Goal: Task Accomplishment & Management: Manage account settings

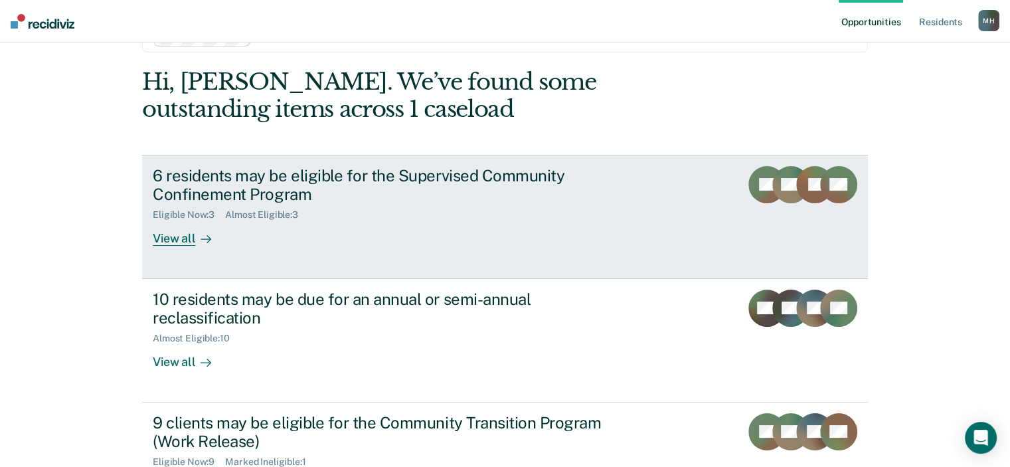
scroll to position [66, 0]
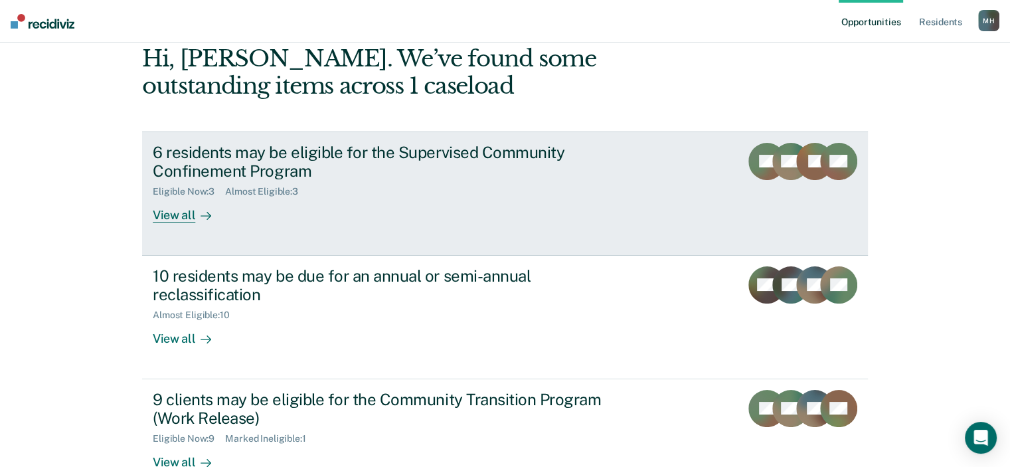
click at [173, 207] on div "View all" at bounding box center [190, 210] width 74 height 26
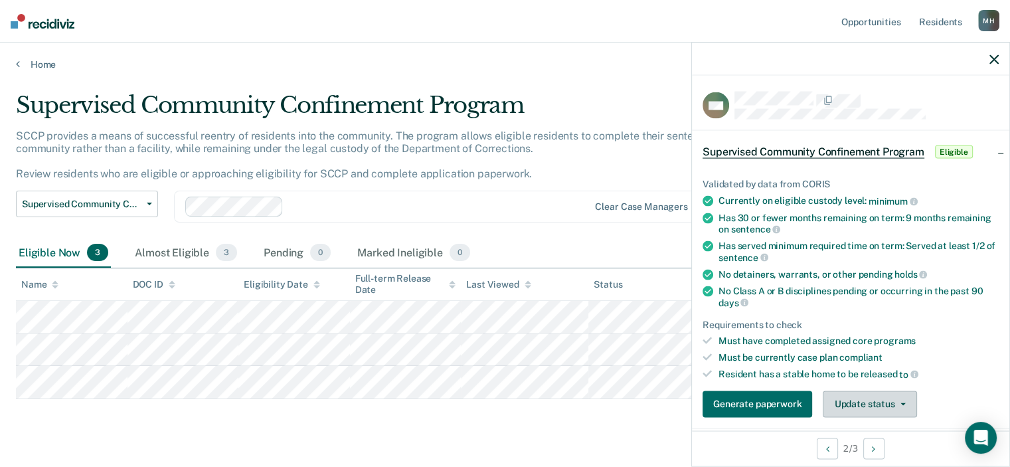
click at [876, 395] on button "Update status" at bounding box center [870, 404] width 94 height 27
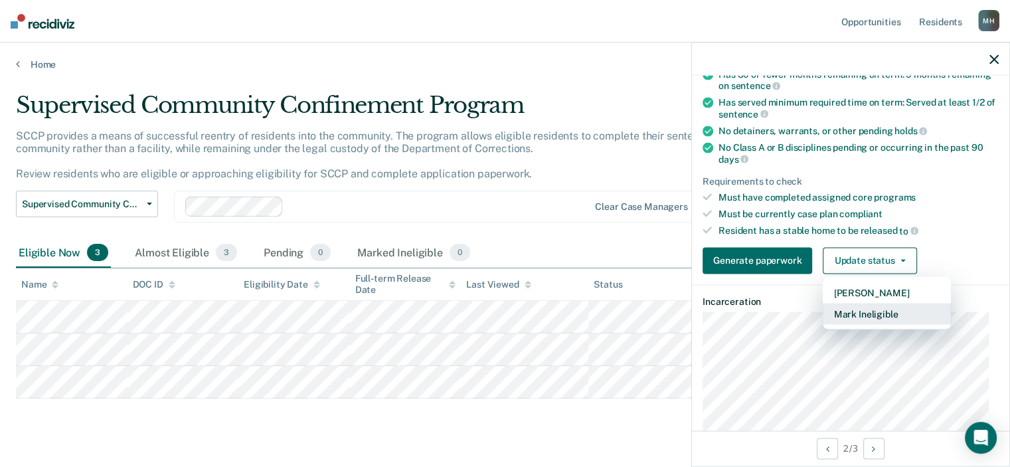
click at [911, 310] on button "Mark Ineligible" at bounding box center [887, 313] width 128 height 21
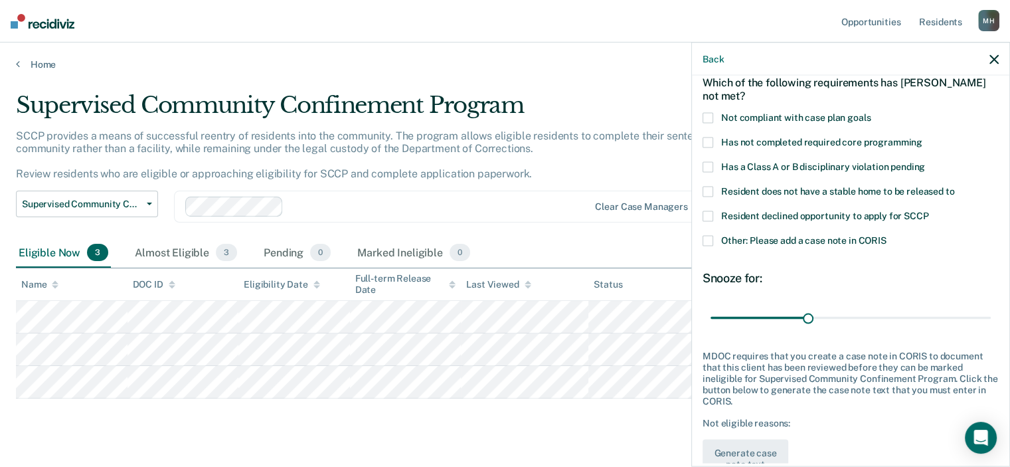
scroll to position [34, 0]
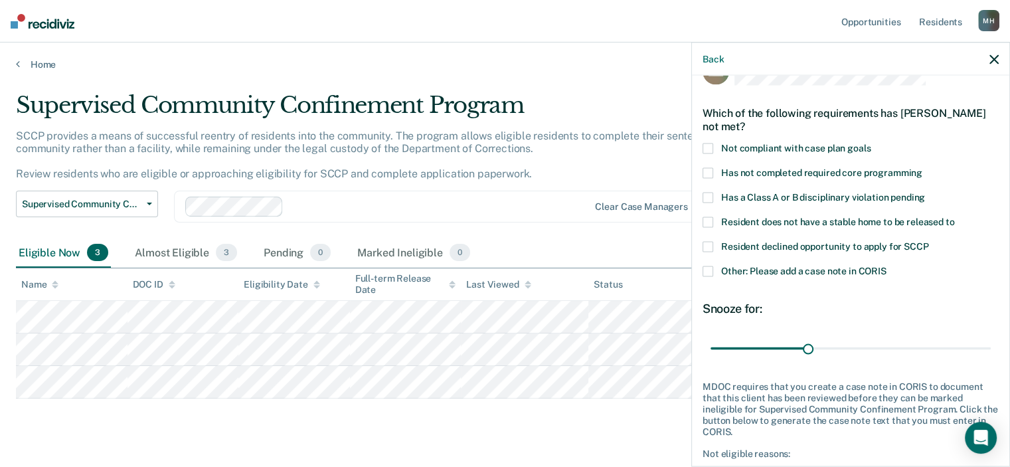
click at [830, 174] on span "Has not completed required core programming" at bounding box center [821, 172] width 201 height 11
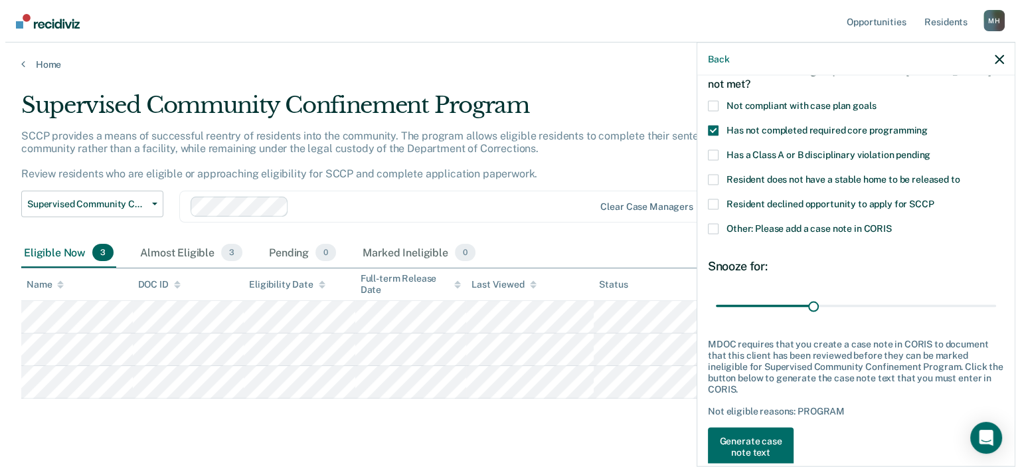
scroll to position [100, 0]
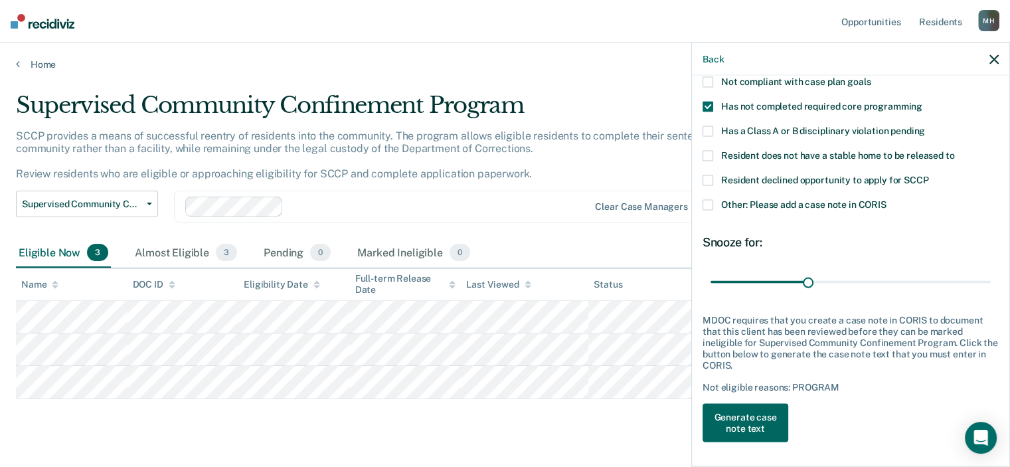
click at [751, 422] on button "Generate case note text" at bounding box center [746, 423] width 86 height 39
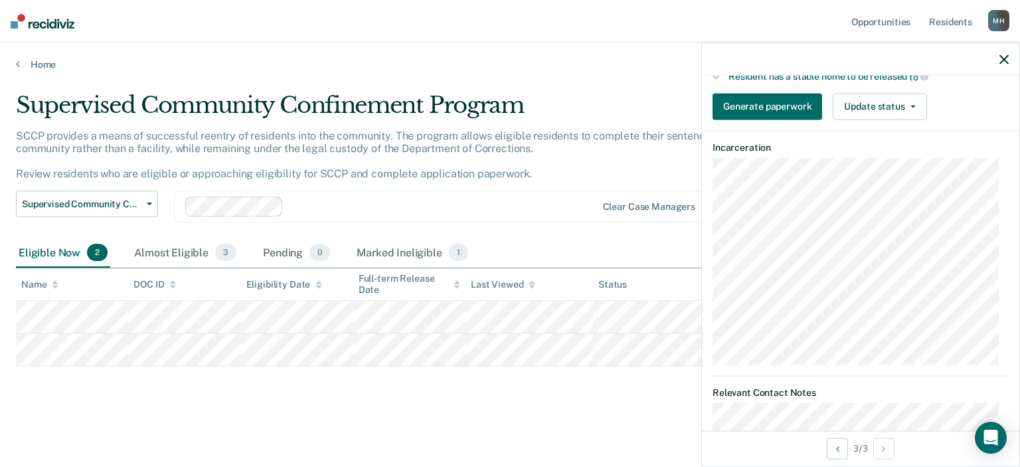
scroll to position [167, 0]
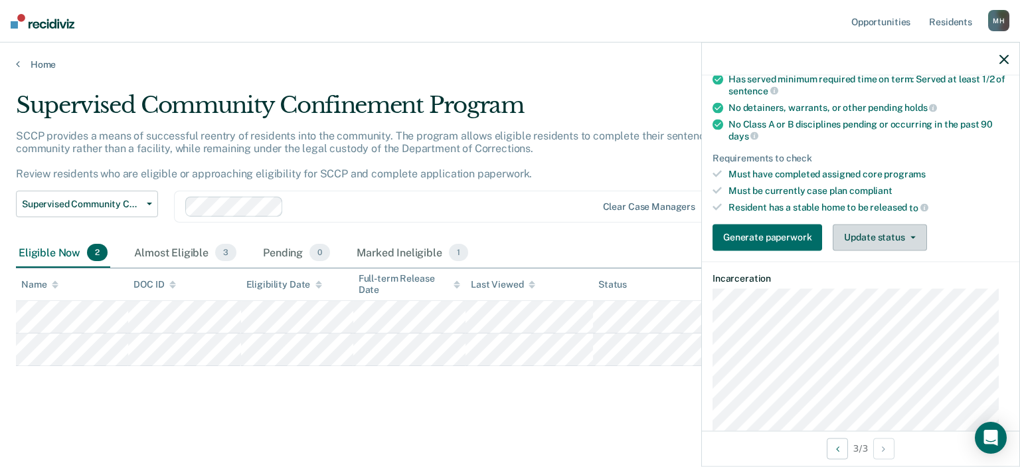
click at [870, 229] on button "Update status" at bounding box center [880, 237] width 94 height 27
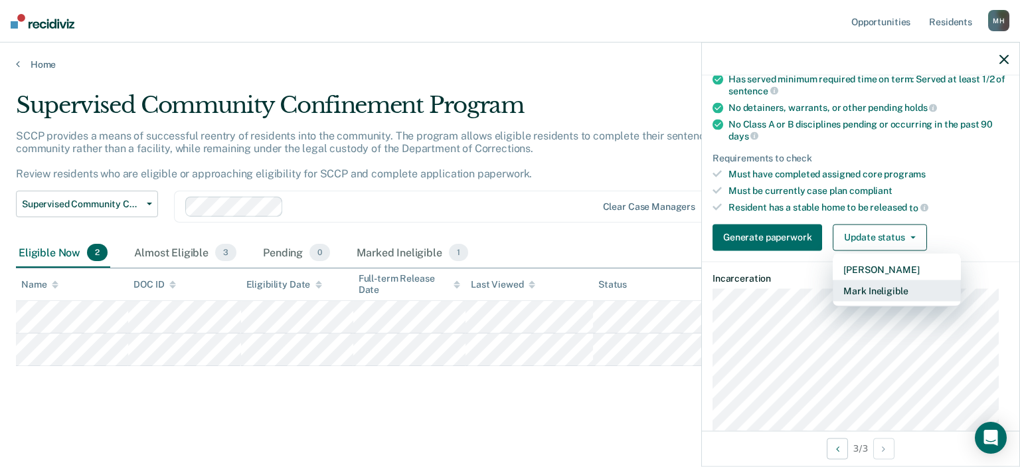
click at [910, 283] on button "Mark Ineligible" at bounding box center [897, 290] width 128 height 21
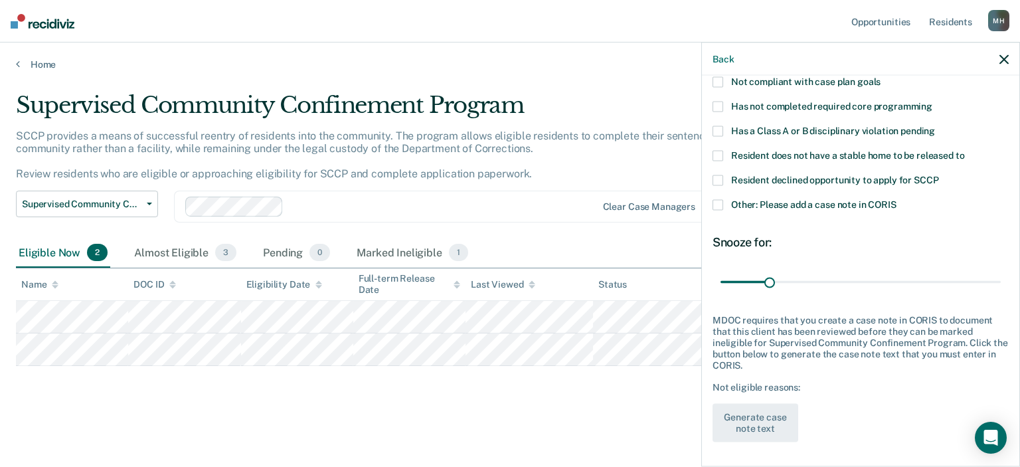
click at [805, 106] on span "Has not completed required core programming" at bounding box center [831, 105] width 201 height 11
click at [755, 432] on button "Generate case note text" at bounding box center [756, 423] width 86 height 39
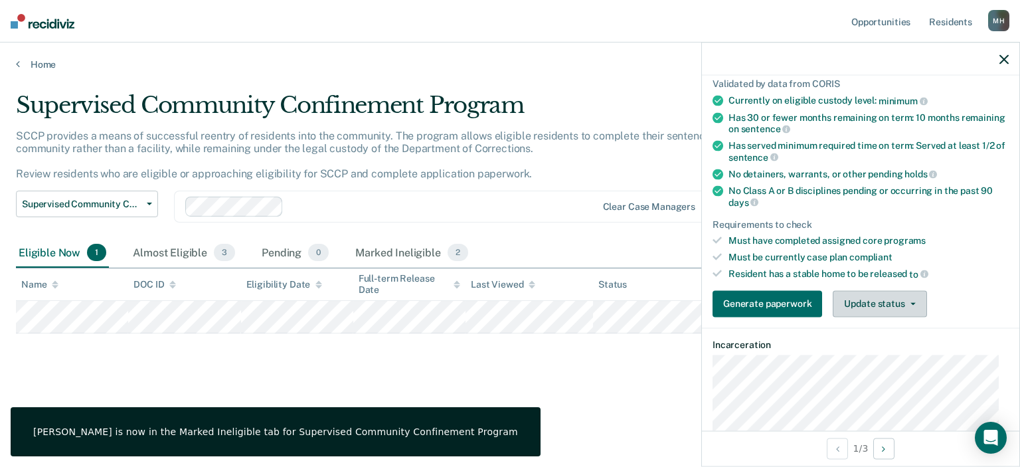
click at [912, 304] on button "Update status" at bounding box center [880, 303] width 94 height 27
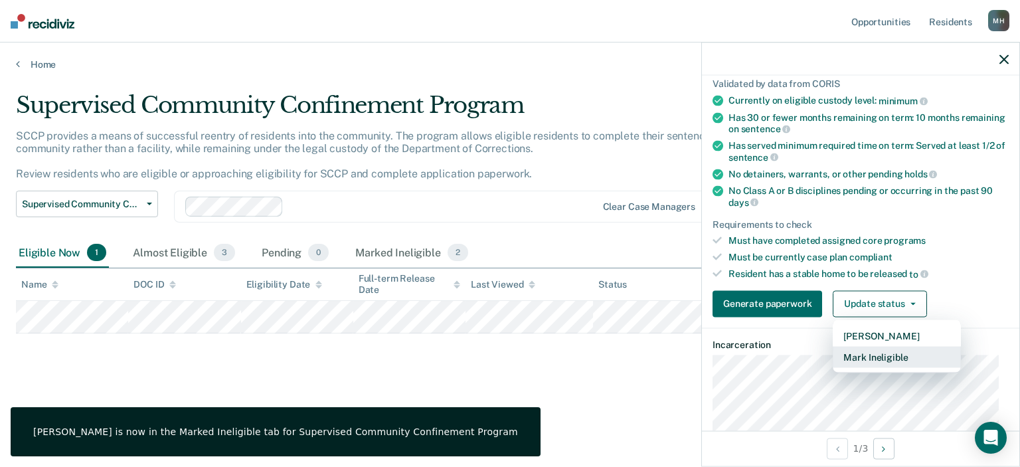
click at [895, 346] on button "Mark Ineligible" at bounding box center [897, 356] width 128 height 21
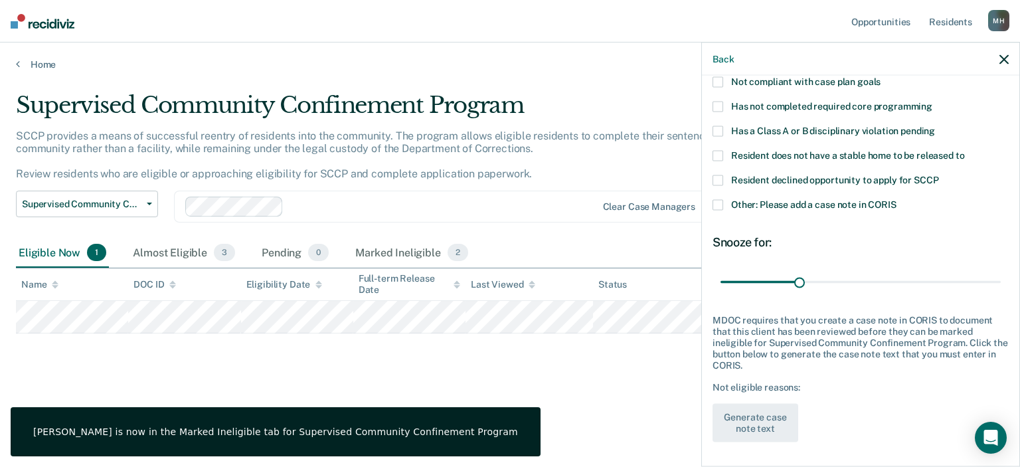
scroll to position [34, 0]
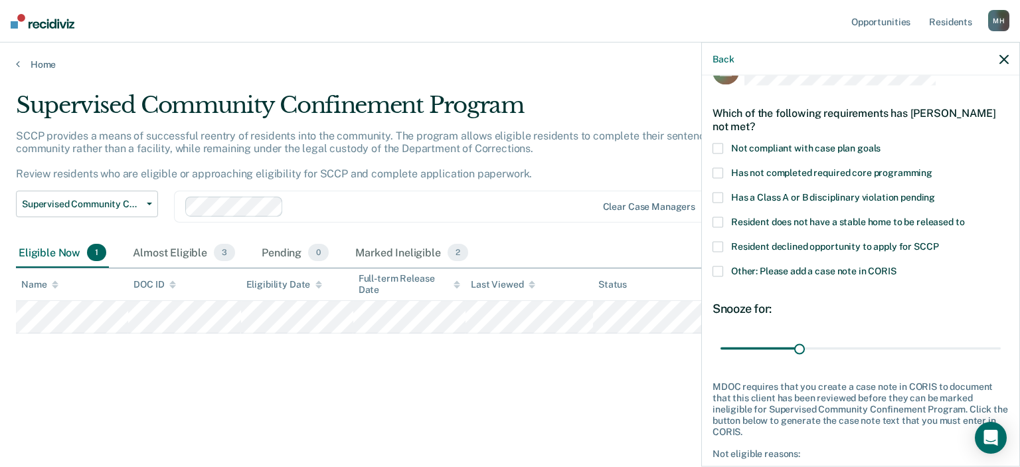
click at [721, 220] on span at bounding box center [718, 222] width 11 height 11
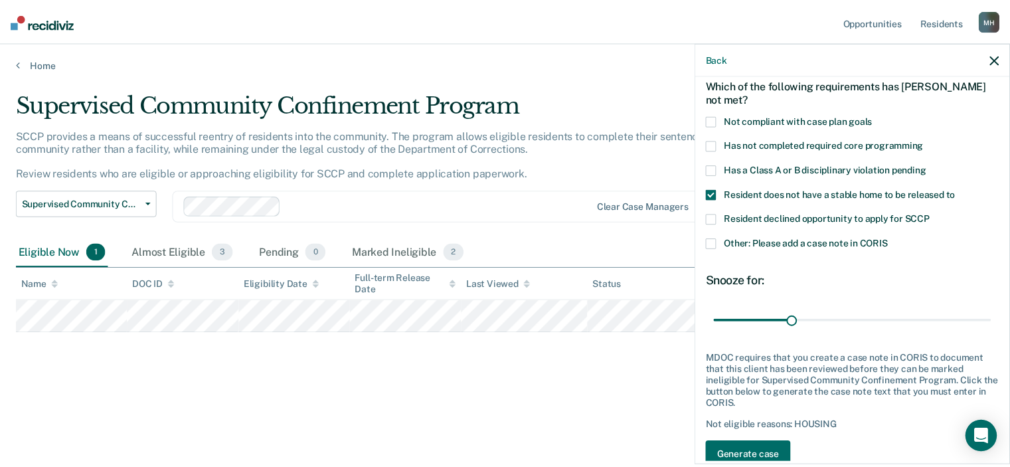
scroll to position [100, 0]
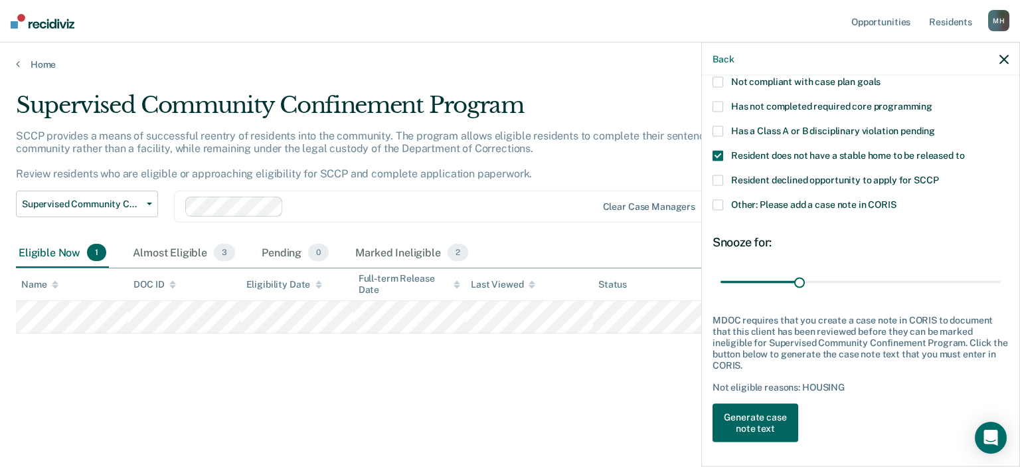
click at [787, 423] on button "Generate case note text" at bounding box center [756, 423] width 86 height 39
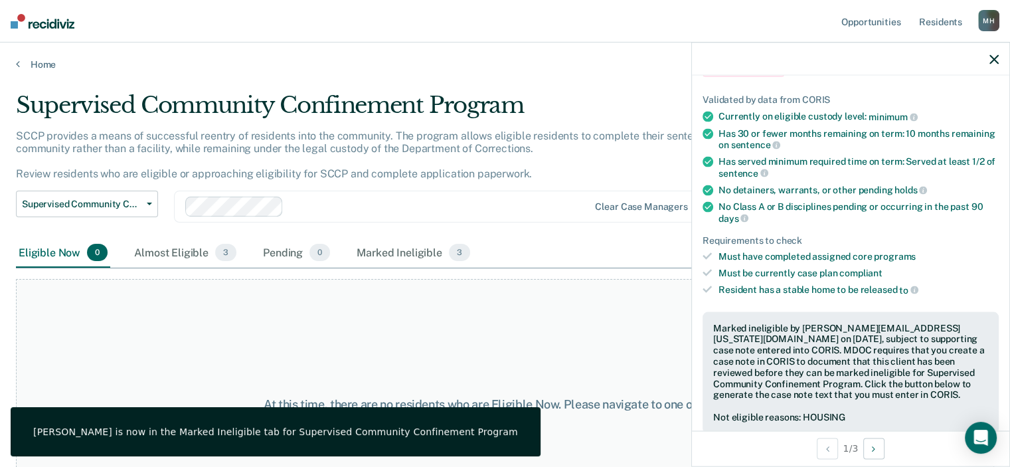
click at [473, 320] on div "At this time, there are no residents who are Eligible Now. Please navigate to o…" at bounding box center [505, 411] width 978 height 265
click at [221, 248] on span "3" at bounding box center [225, 252] width 21 height 17
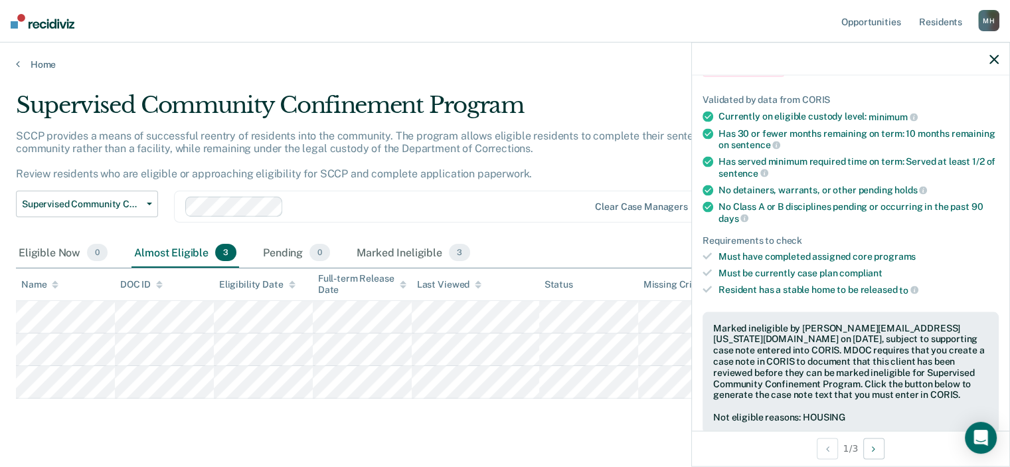
drag, startPoint x: 994, startPoint y: 58, endPoint x: 921, endPoint y: 95, distance: 81.1
click at [994, 58] on icon "button" at bounding box center [994, 58] width 9 height 9
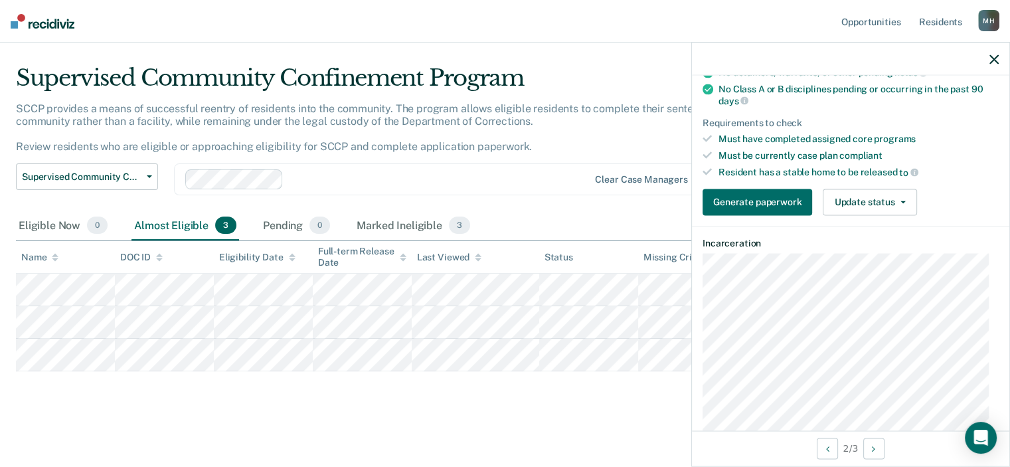
scroll to position [199, 0]
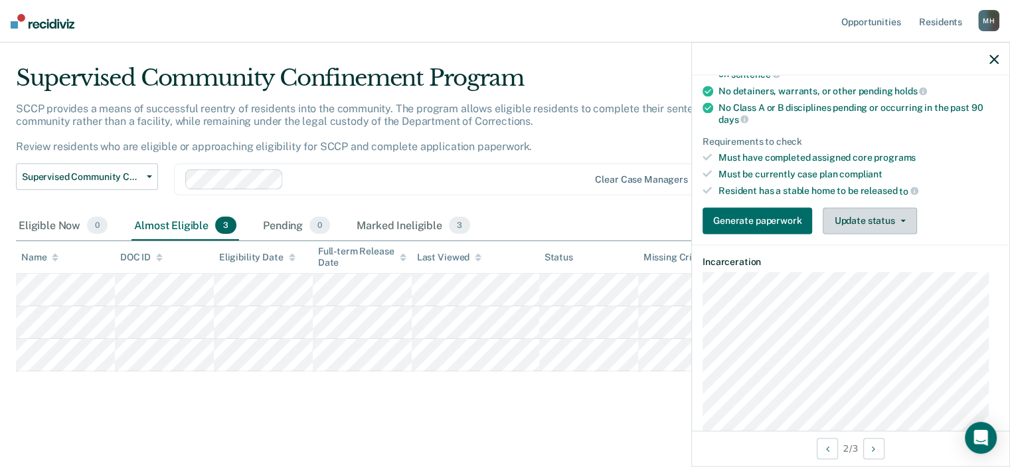
click at [869, 215] on button "Update status" at bounding box center [870, 220] width 94 height 27
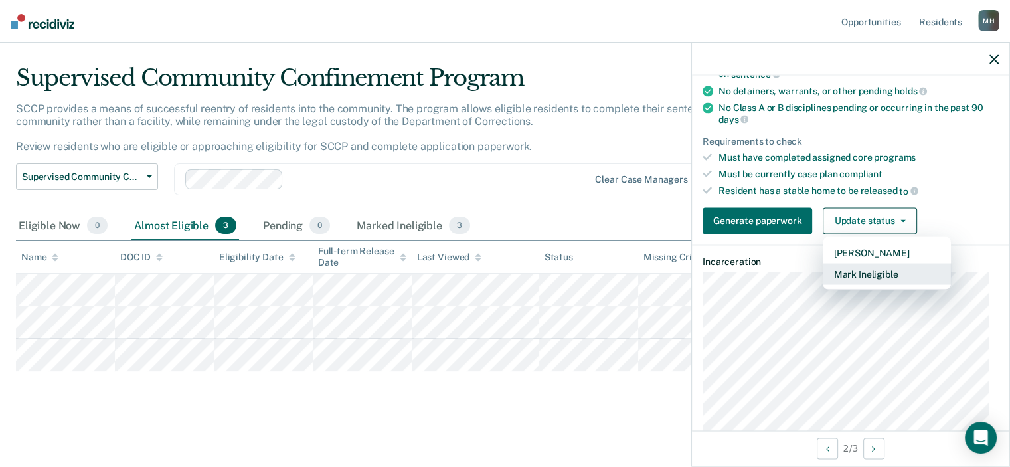
click at [896, 268] on button "Mark Ineligible" at bounding box center [887, 273] width 128 height 21
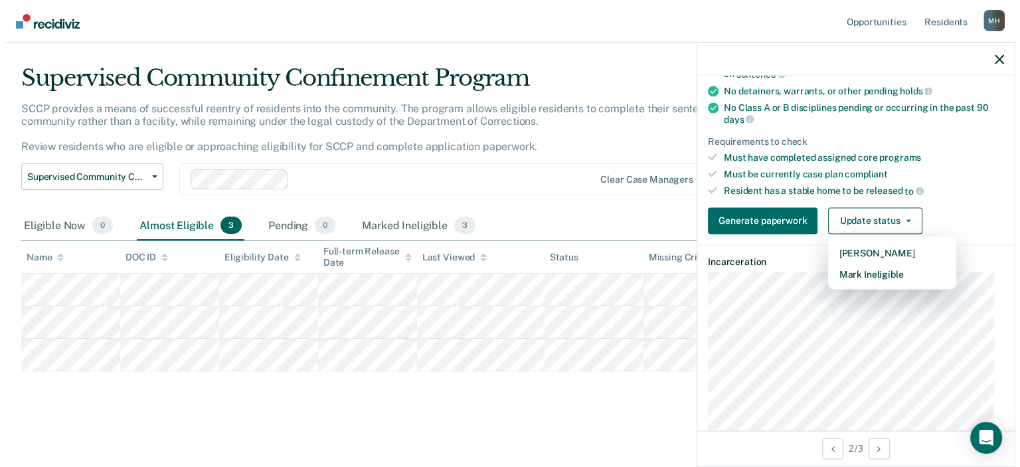
scroll to position [100, 0]
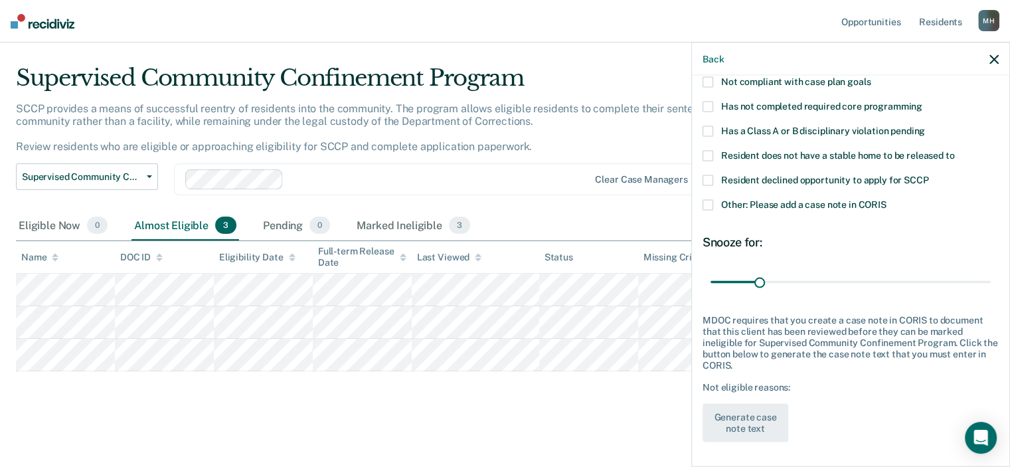
drag, startPoint x: 827, startPoint y: 102, endPoint x: 832, endPoint y: 98, distance: 7.1
click at [832, 98] on div "DR Which of the following requirements has [PERSON_NAME] not met? Not compliant…" at bounding box center [851, 220] width 296 height 458
click at [802, 112] on label "Has not completed required core programming" at bounding box center [851, 108] width 296 height 14
click at [747, 405] on button "Generate case note text" at bounding box center [746, 423] width 86 height 39
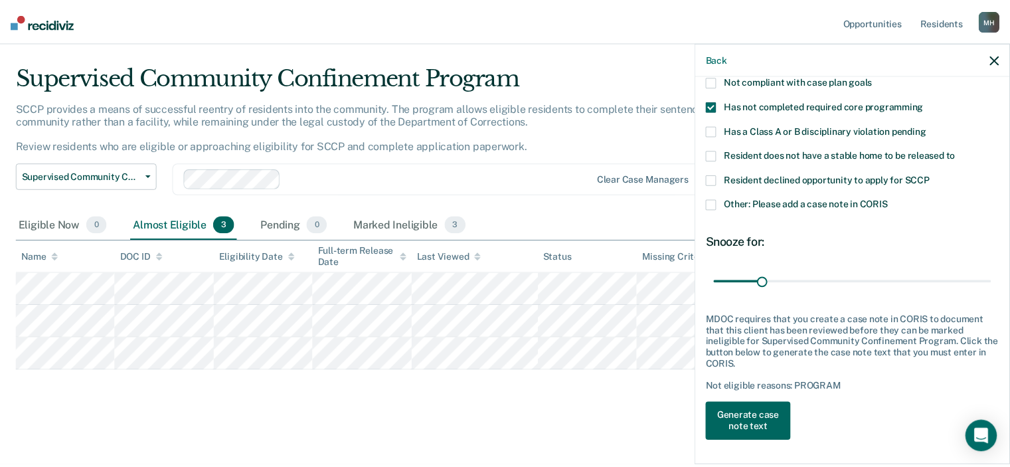
scroll to position [18, 0]
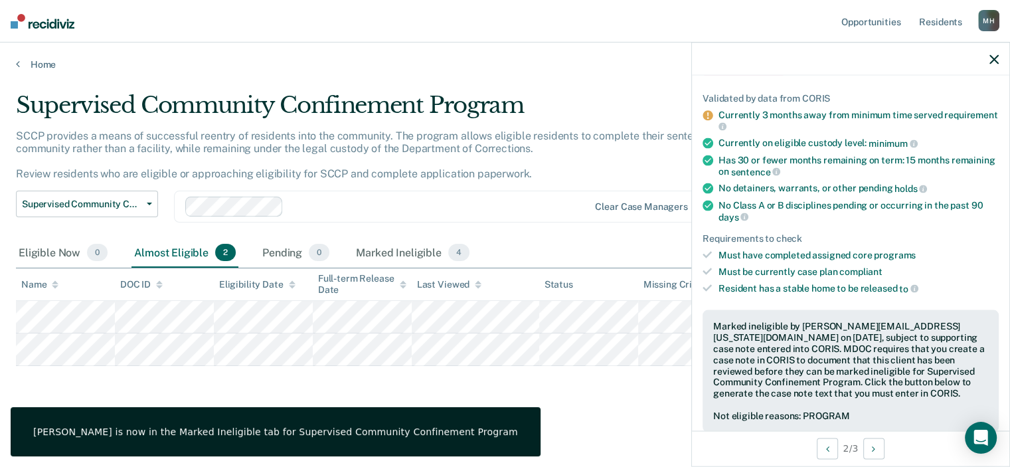
click at [493, 402] on div "Supervised Community Confinement Program SCCP provides a means of successful re…" at bounding box center [505, 251] width 978 height 318
click at [45, 58] on link "Home" at bounding box center [505, 64] width 978 height 12
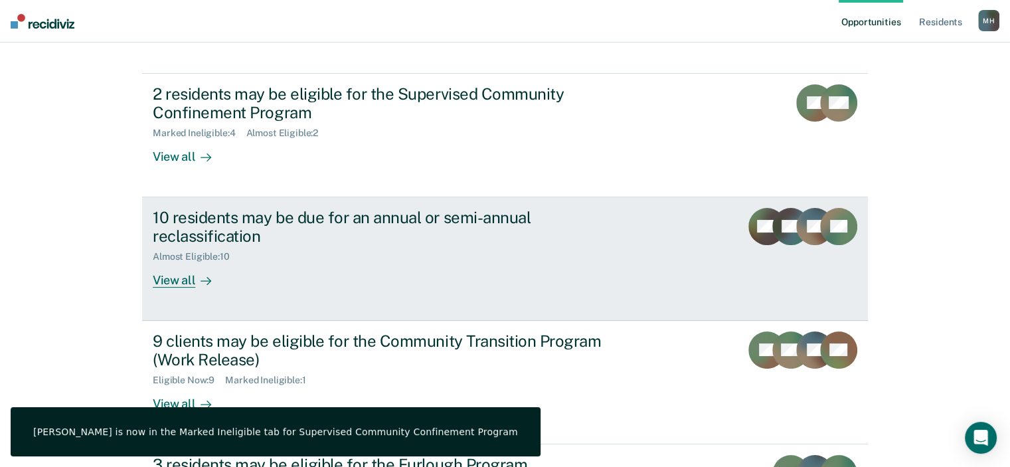
scroll to position [133, 0]
